Goal: Task Accomplishment & Management: Complete application form

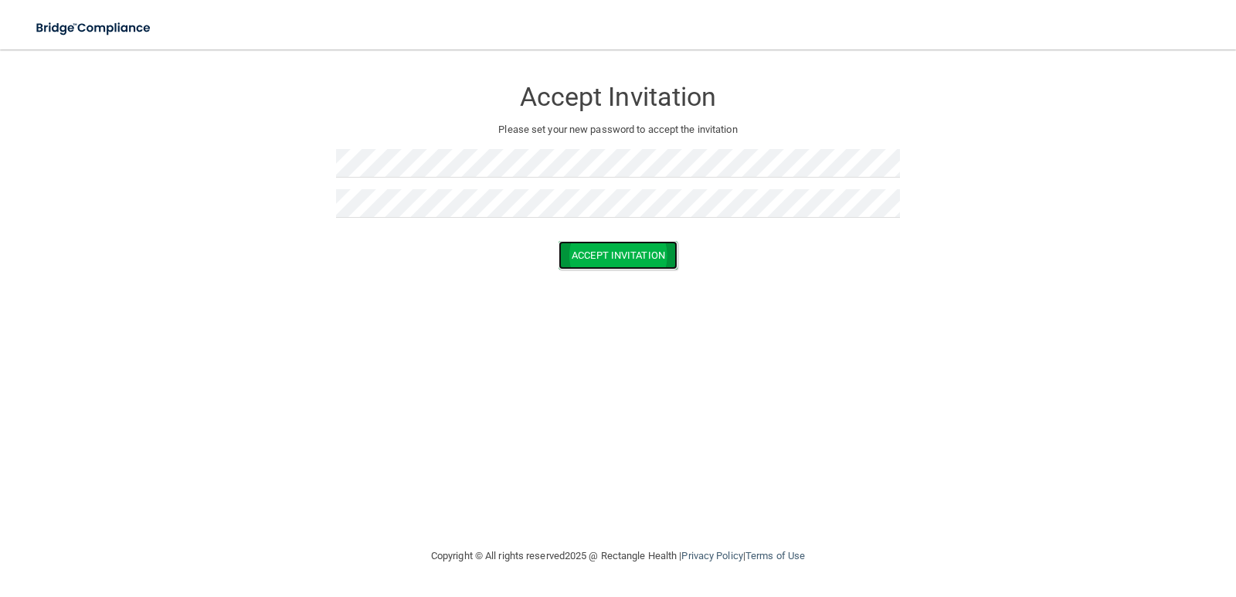
click at [582, 249] on button "Accept Invitation" at bounding box center [617, 255] width 119 height 29
click at [597, 280] on button "Accept Invitation" at bounding box center [617, 277] width 119 height 29
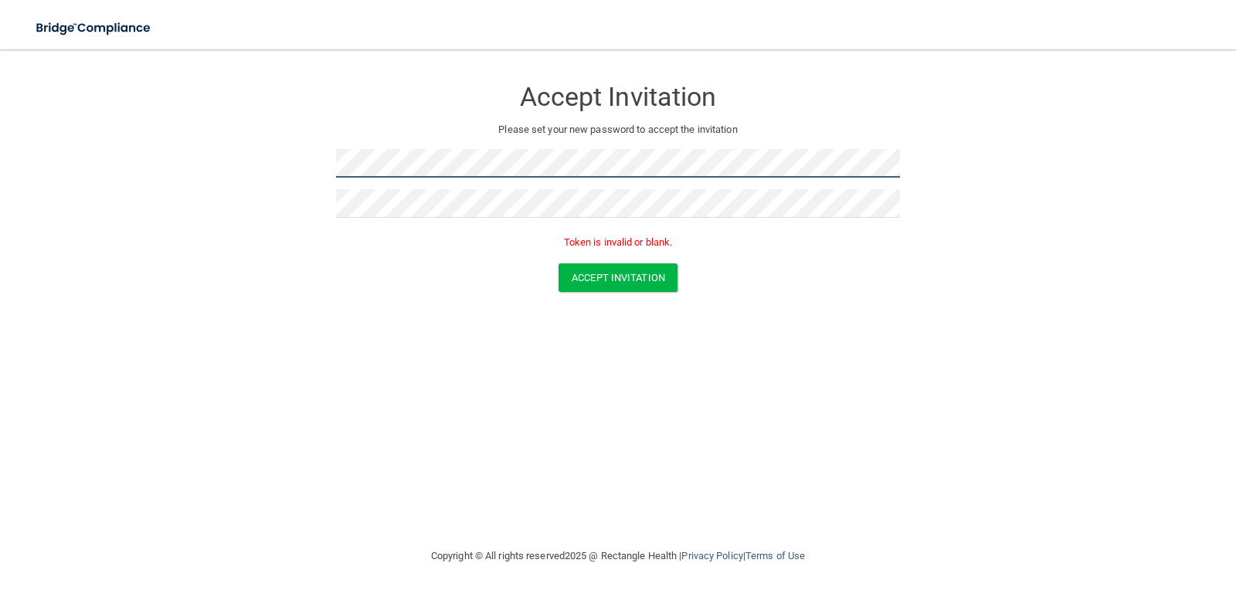
click at [311, 140] on form "Accept Invitation Please set your new password to accept the invitation Token i…" at bounding box center [618, 188] width 1174 height 246
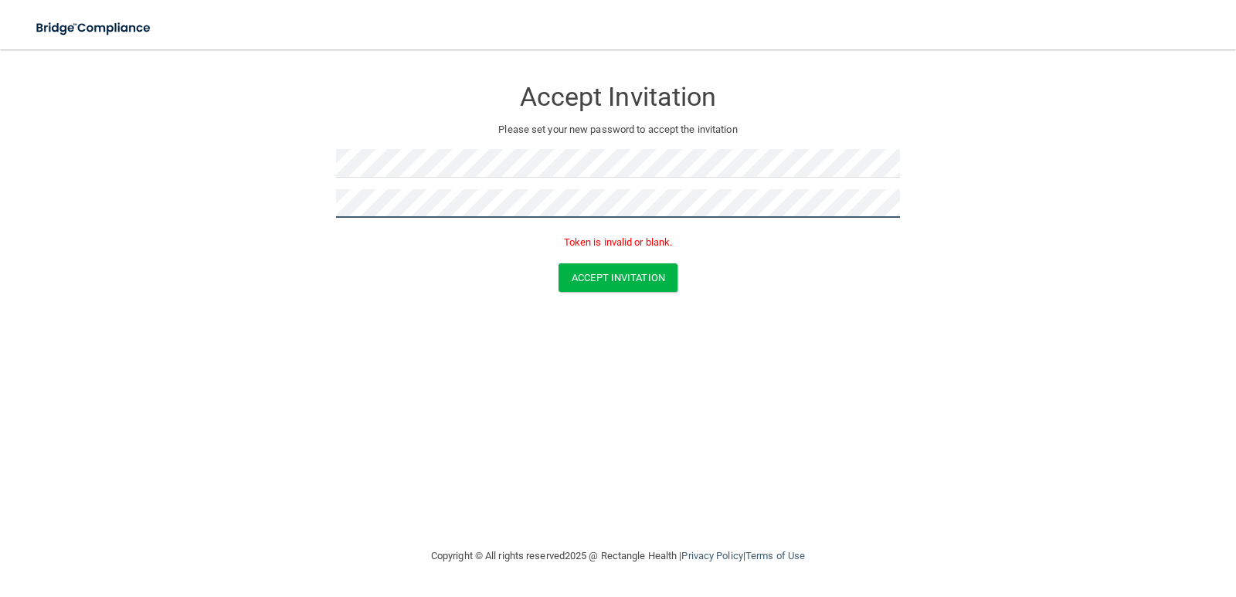
click at [8, 141] on main "Accept Invitation Please set your new password to accept the invitation Token i…" at bounding box center [618, 323] width 1236 height 548
click at [558, 263] on button "Accept Invitation" at bounding box center [617, 277] width 119 height 29
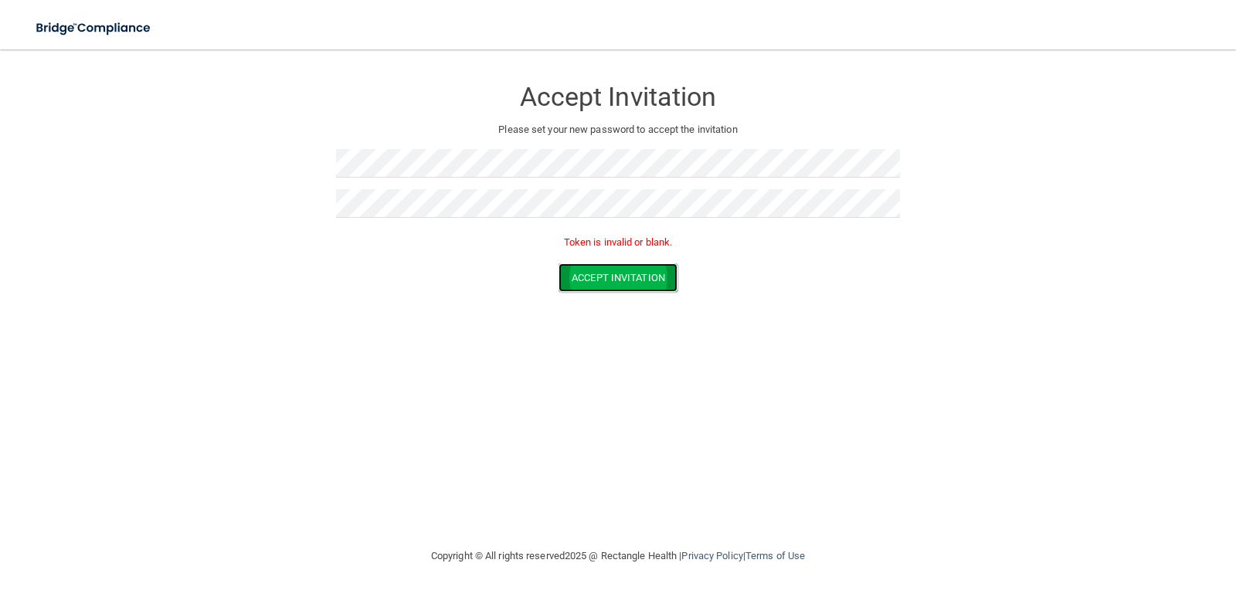
click at [634, 273] on button "Accept Invitation" at bounding box center [617, 277] width 119 height 29
click at [483, 178] on div at bounding box center [618, 169] width 564 height 40
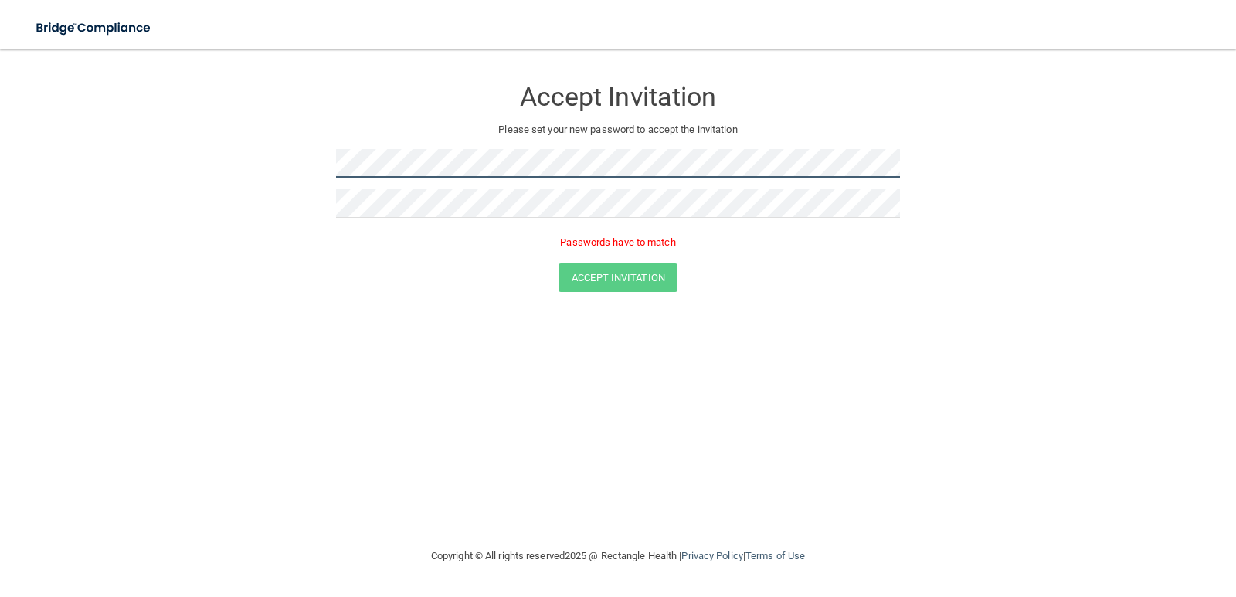
click at [317, 171] on form "Accept Invitation Please set your new password to accept the invitation Passwor…" at bounding box center [618, 188] width 1174 height 246
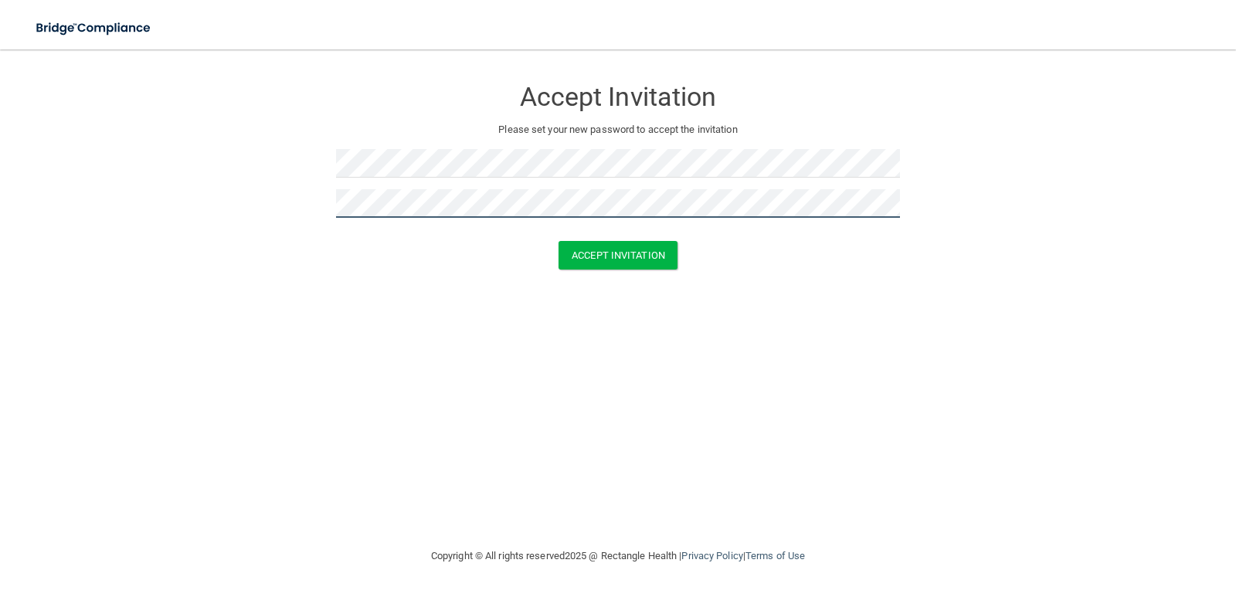
click at [558, 241] on button "Accept Invitation" at bounding box center [617, 255] width 119 height 29
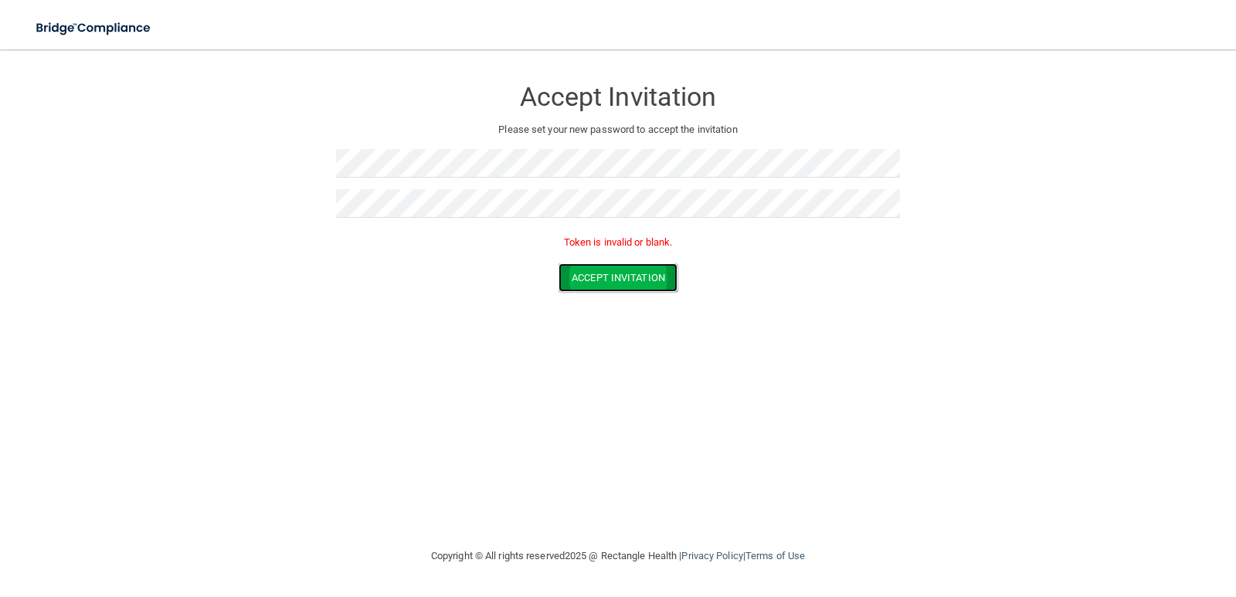
click at [646, 289] on button "Accept Invitation" at bounding box center [617, 277] width 119 height 29
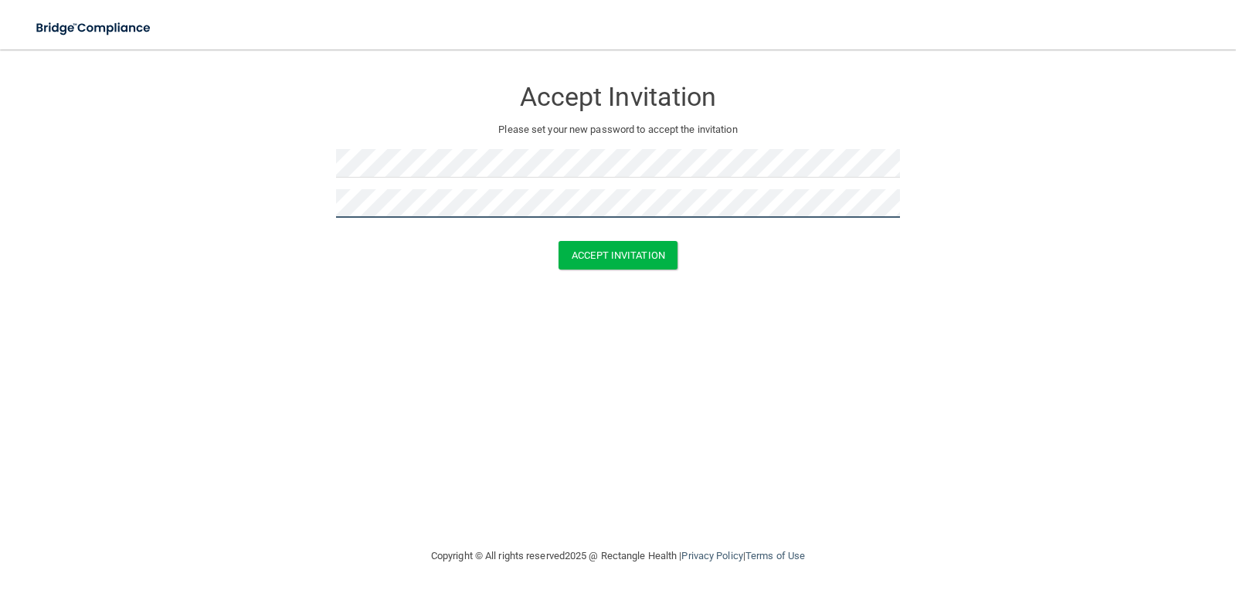
click at [558, 241] on button "Accept Invitation" at bounding box center [617, 255] width 119 height 29
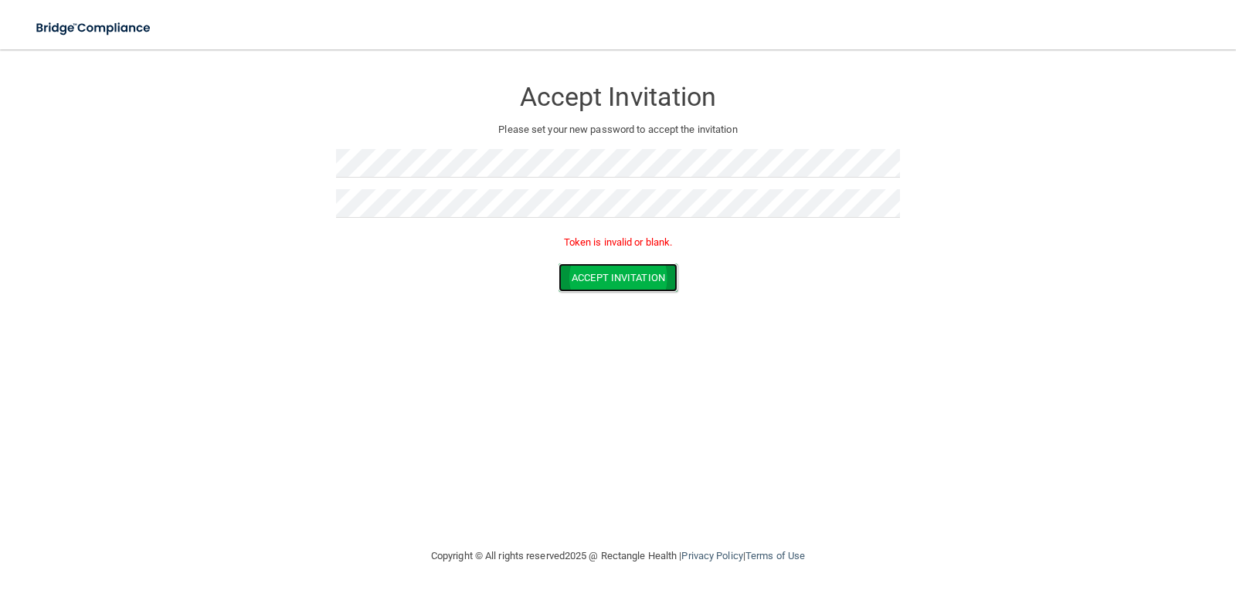
click at [613, 276] on button "Accept Invitation" at bounding box center [617, 277] width 119 height 29
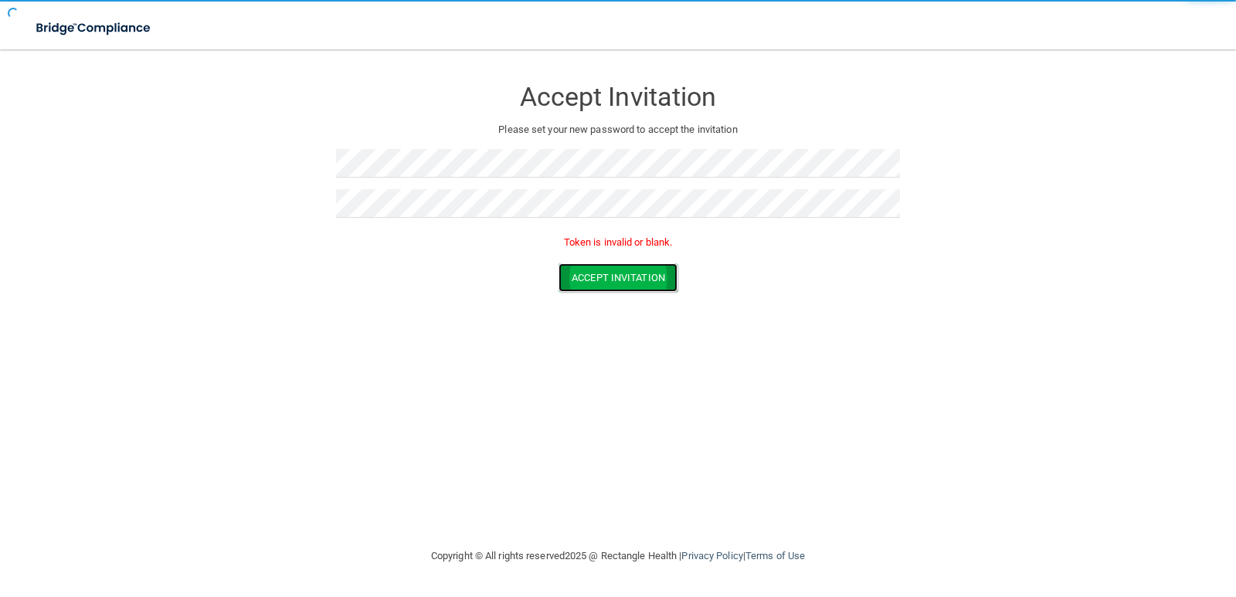
click at [613, 276] on button "Accept Invitation" at bounding box center [617, 277] width 119 height 29
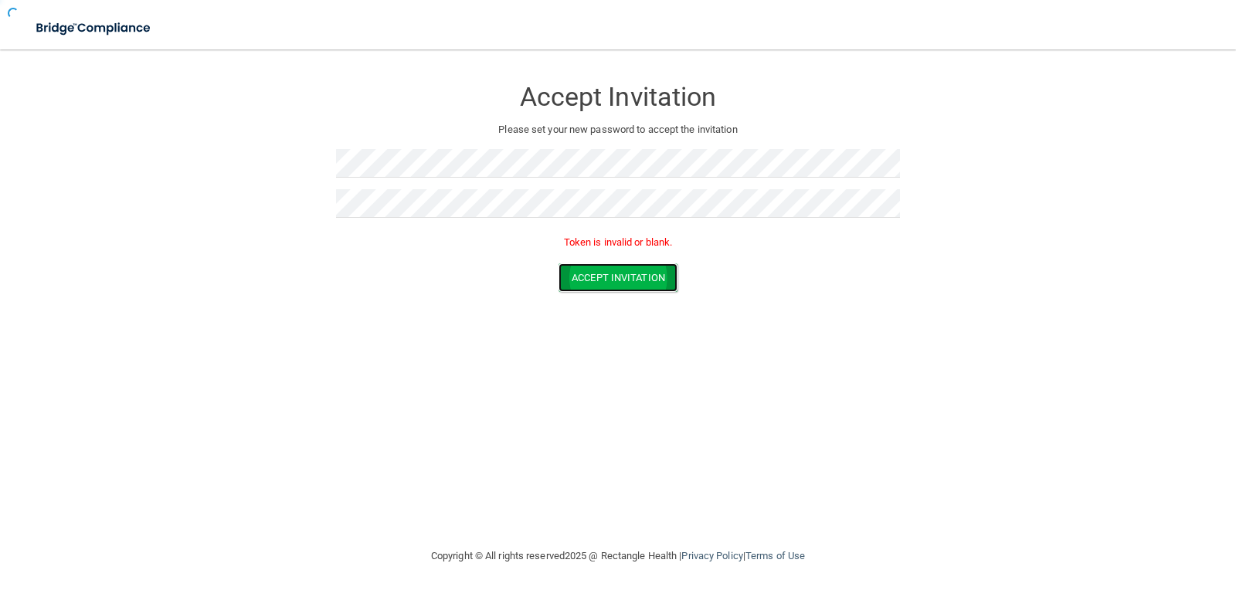
click at [613, 276] on button "Accept Invitation" at bounding box center [617, 277] width 119 height 29
